Goal: Obtain resource: Download file/media

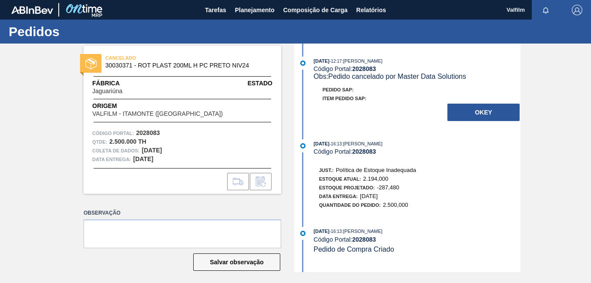
scroll to position [4, 0]
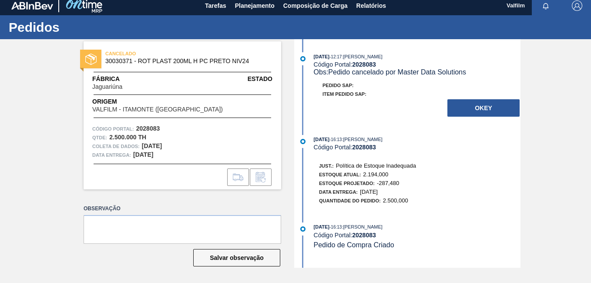
drag, startPoint x: 489, startPoint y: 108, endPoint x: 482, endPoint y: 148, distance: 40.6
click at [489, 108] on button "OKEY" at bounding box center [483, 107] width 72 height 17
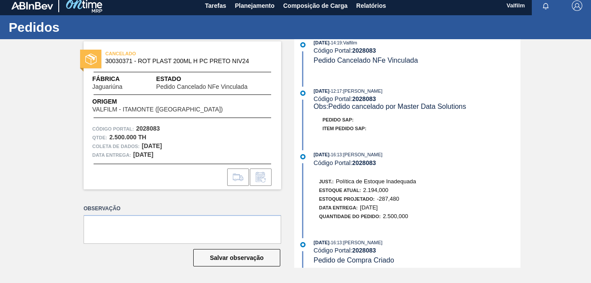
scroll to position [20, 0]
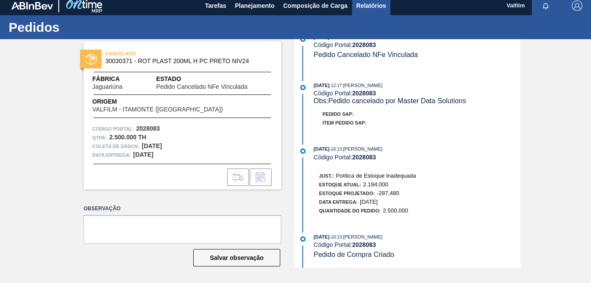
click at [358, 7] on span "Relatórios" at bounding box center [371, 5] width 30 height 10
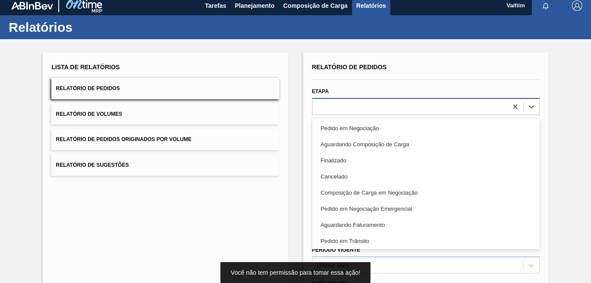
click at [382, 103] on div at bounding box center [409, 106] width 195 height 13
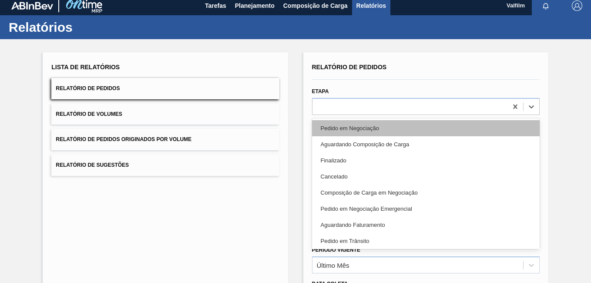
click at [356, 132] on div "Pedido em Negociação" at bounding box center [426, 128] width 228 height 16
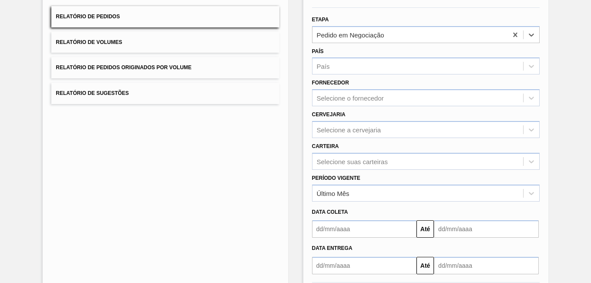
scroll to position [91, 0]
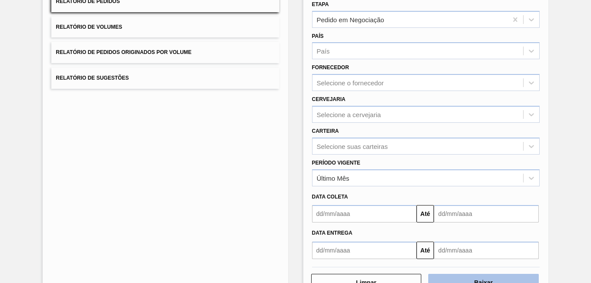
click at [464, 277] on button "Baixar" at bounding box center [483, 282] width 110 height 17
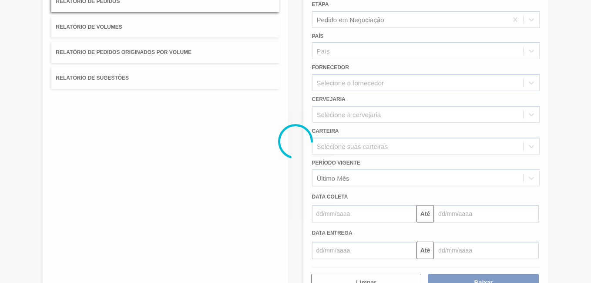
click at [196, 166] on div at bounding box center [295, 141] width 591 height 283
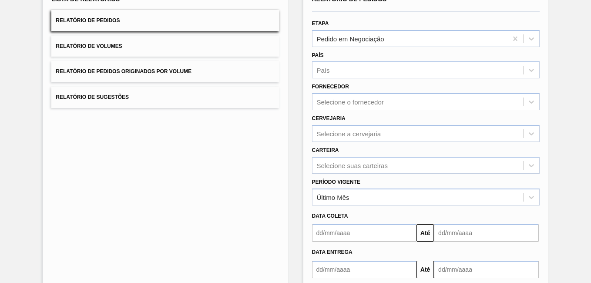
scroll to position [4, 0]
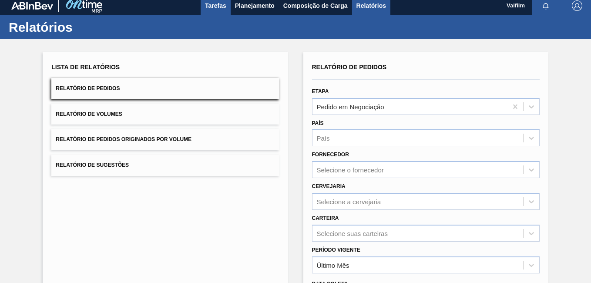
click at [209, 6] on span "Tarefas" at bounding box center [215, 5] width 21 height 10
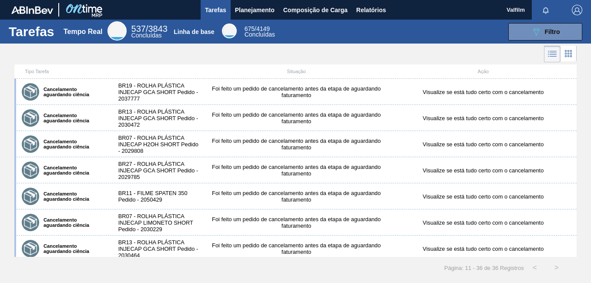
click at [214, 62] on div at bounding box center [295, 54] width 591 height 21
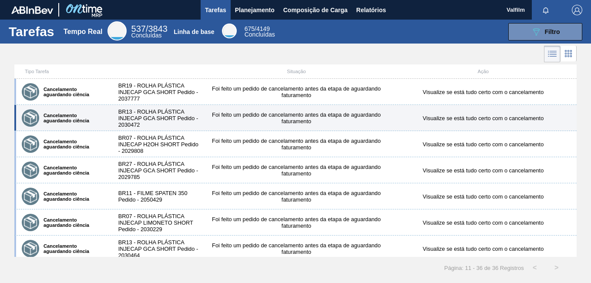
click at [224, 108] on div "Cancelamento aguardando ciência BR13 - ROLHA PLÁSTICA INJECAP GCA SHORT Pedido …" at bounding box center [295, 118] width 562 height 26
